Goal: Task Accomplishment & Management: Complete application form

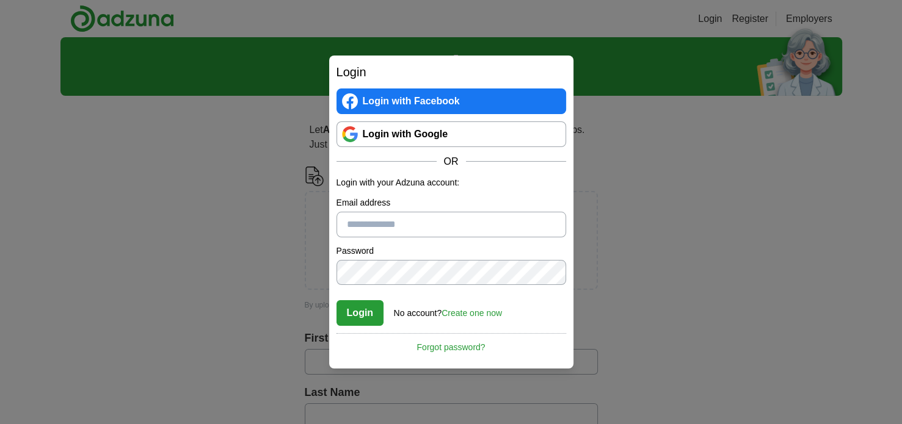
click at [439, 125] on link "Login with Google" at bounding box center [451, 134] width 230 height 26
click at [439, 134] on link "Login with Google" at bounding box center [451, 134] width 230 height 26
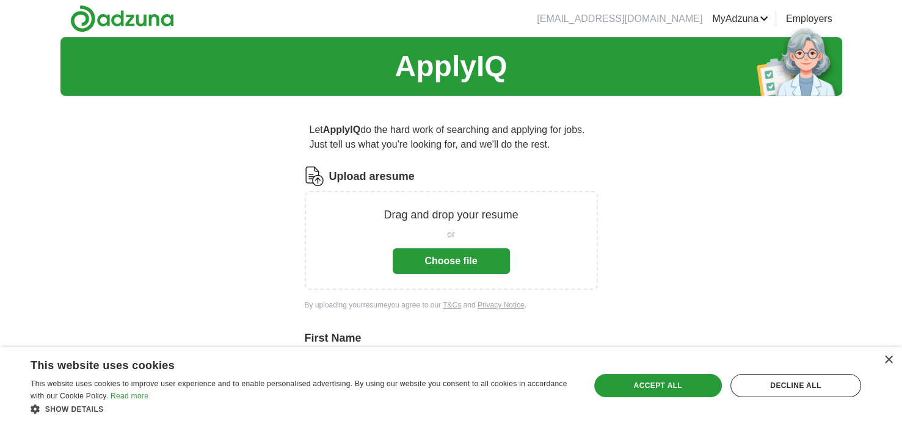
drag, startPoint x: 494, startPoint y: 267, endPoint x: 598, endPoint y: 322, distance: 118.0
click at [882, 358] on div "×" at bounding box center [884, 361] width 15 height 9
click at [888, 360] on div "×" at bounding box center [887, 360] width 9 height 9
